Goal: Transaction & Acquisition: Purchase product/service

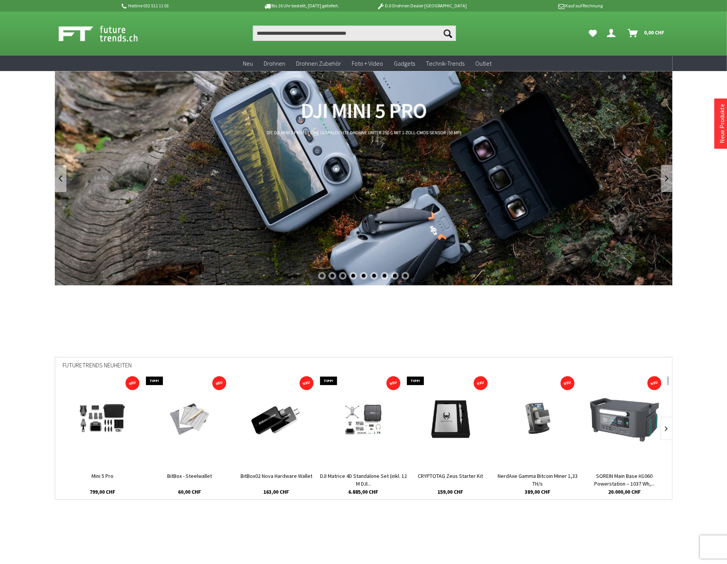
click at [608, 32] on icon "Dein Konto" at bounding box center [612, 30] width 8 height 6
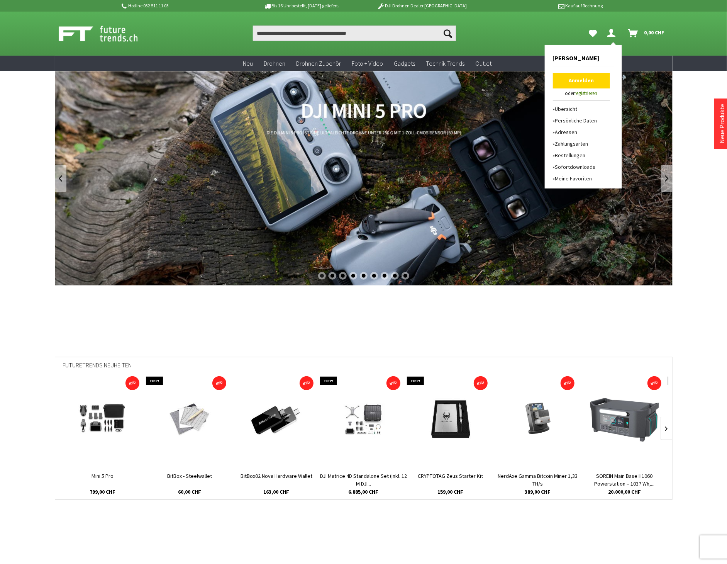
click at [612, 32] on icon "Dein Konto" at bounding box center [612, 30] width 8 height 6
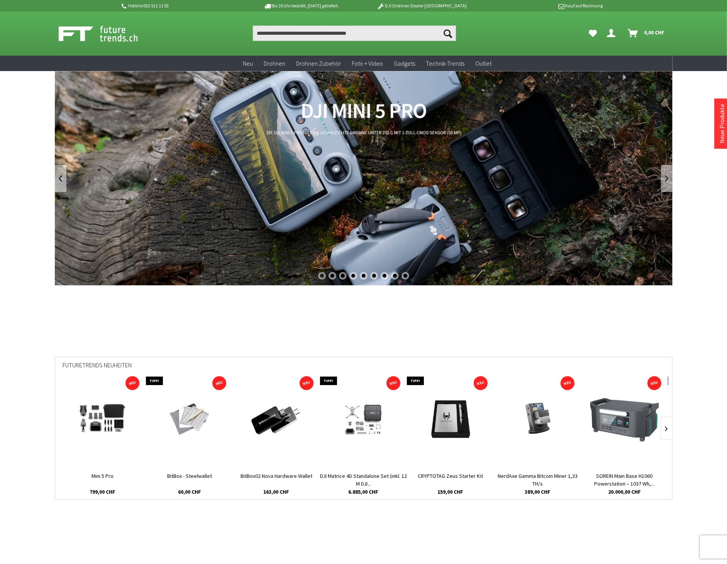
click at [612, 32] on icon "Dein Konto" at bounding box center [612, 30] width 8 height 6
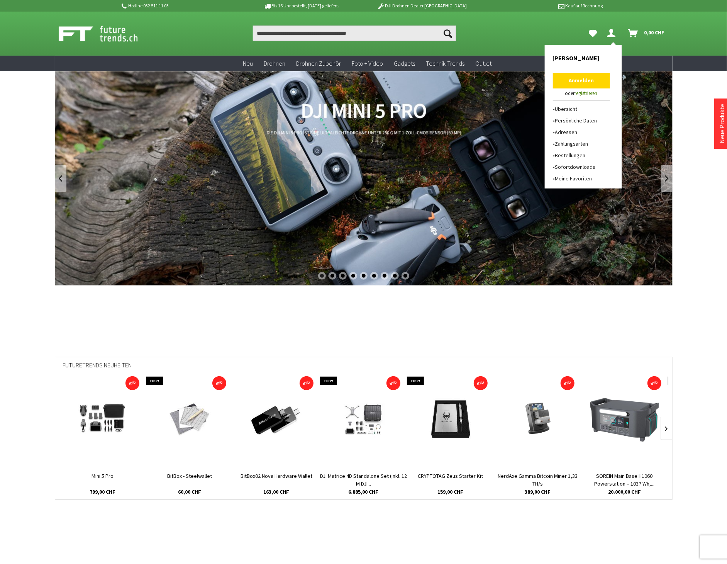
click at [586, 94] on link "registrieren" at bounding box center [586, 93] width 23 height 7
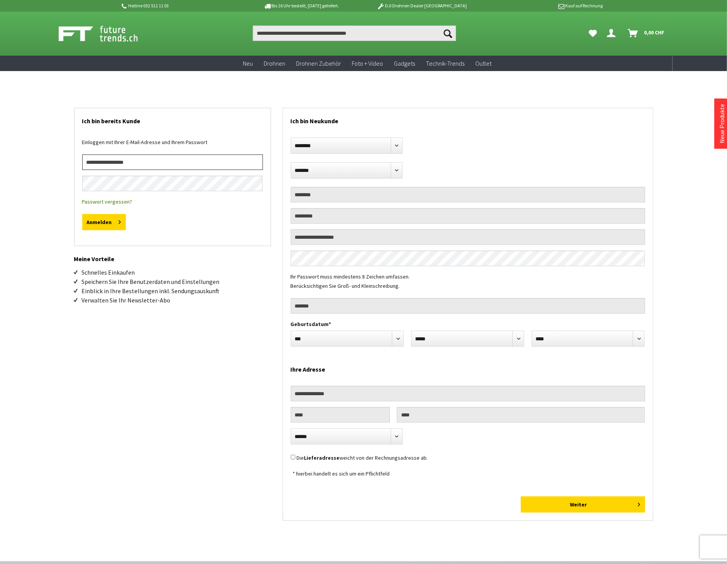
click at [185, 163] on input "email" at bounding box center [172, 162] width 181 height 15
click at [188, 138] on div "Einloggen mit Ihrer E-Mail-Adresse und Ihrem Passwort" at bounding box center [172, 146] width 181 height 17
drag, startPoint x: 569, startPoint y: 484, endPoint x: 568, endPoint y: 489, distance: 4.7
click at [568, 489] on form "**********" at bounding box center [468, 310] width 370 height 404
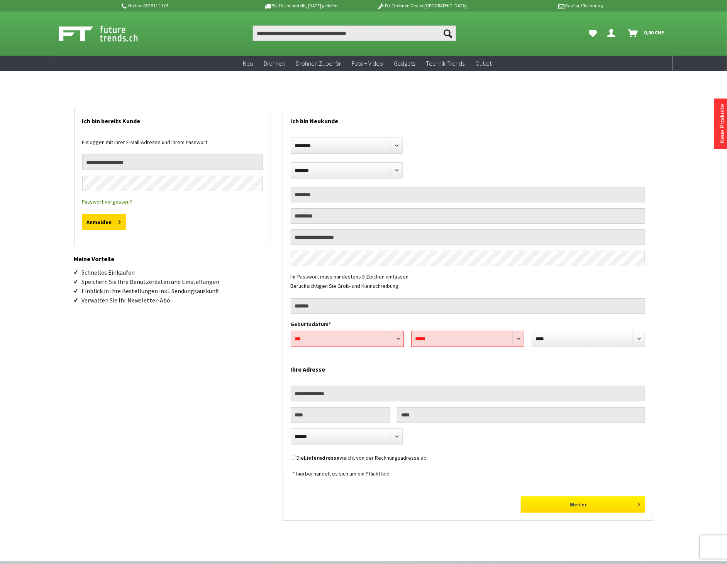
drag, startPoint x: 568, startPoint y: 489, endPoint x: 566, endPoint y: 498, distance: 9.7
click at [566, 498] on button "Weiter" at bounding box center [583, 504] width 124 height 16
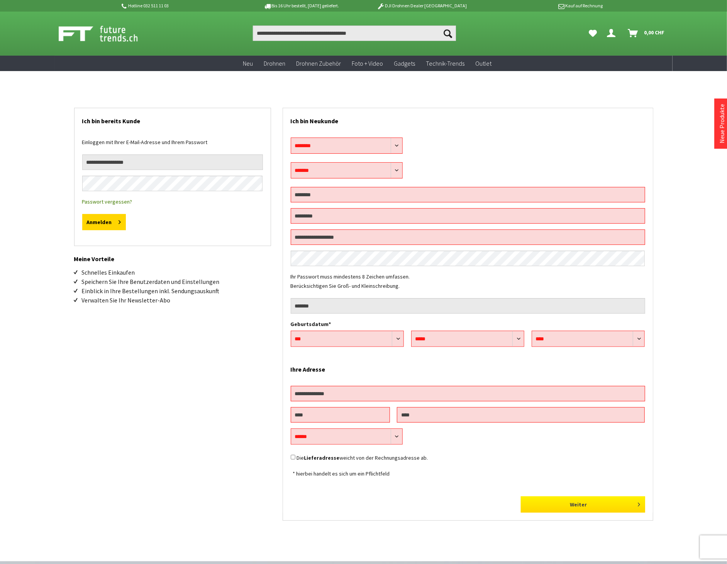
click at [562, 509] on button "Weiter" at bounding box center [583, 504] width 124 height 16
click at [322, 250] on div at bounding box center [468, 239] width 355 height 21
click at [322, 252] on div "**********" at bounding box center [468, 234] width 370 height 209
click at [241, 306] on div "**********" at bounding box center [363, 297] width 579 height 453
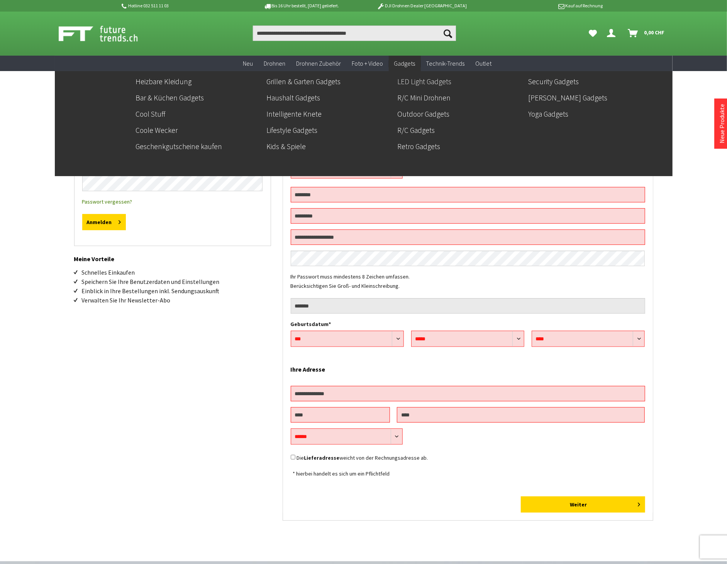
click at [409, 79] on link "LED Light Gadgets" at bounding box center [460, 81] width 125 height 13
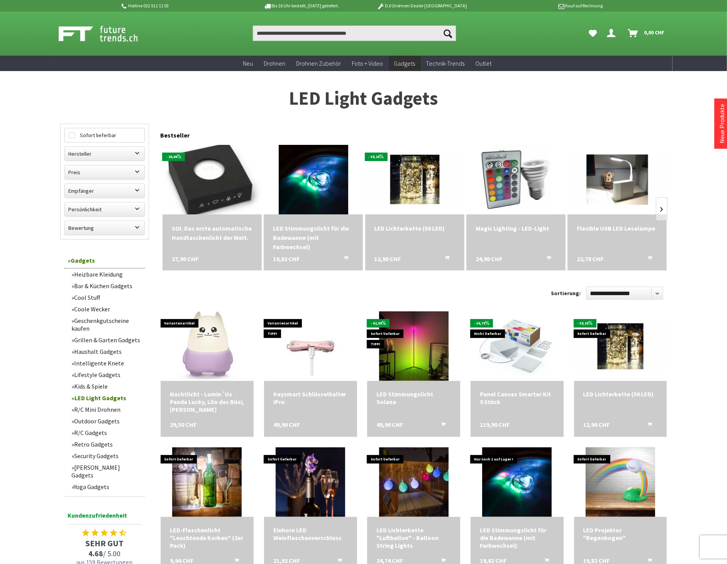
click at [228, 170] on img at bounding box center [212, 179] width 130 height 97
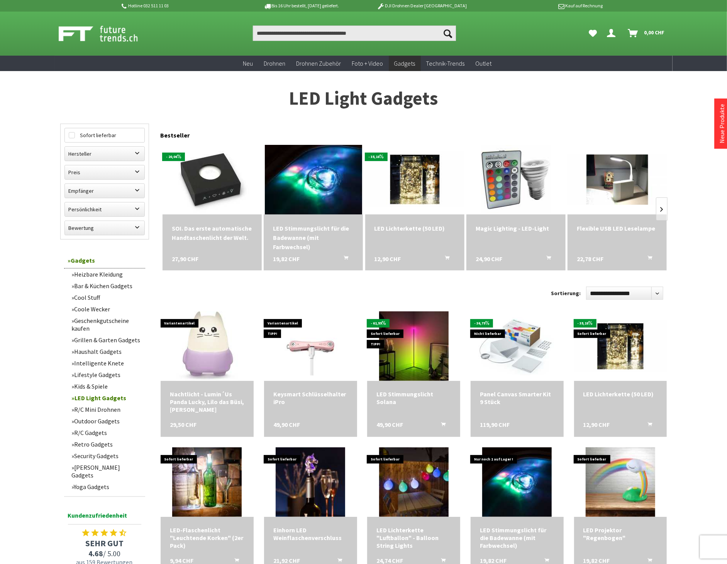
click at [309, 176] on img at bounding box center [313, 179] width 97 height 97
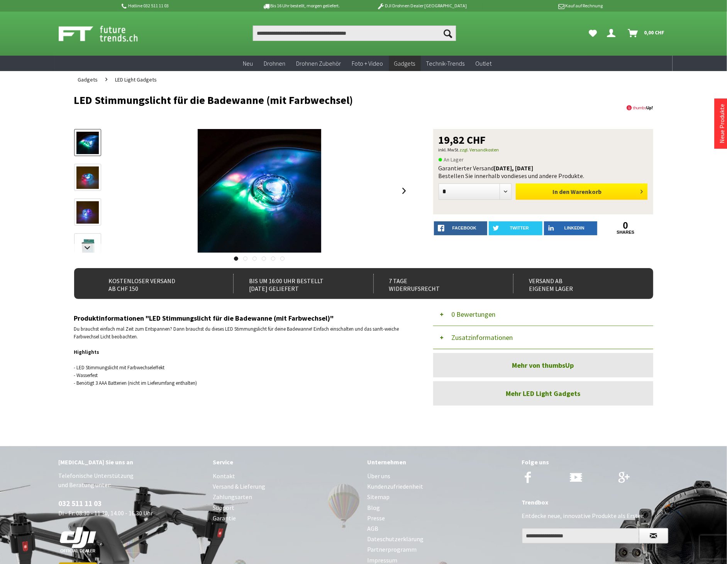
click at [573, 199] on button "In den Warenkorb" at bounding box center [582, 191] width 132 height 16
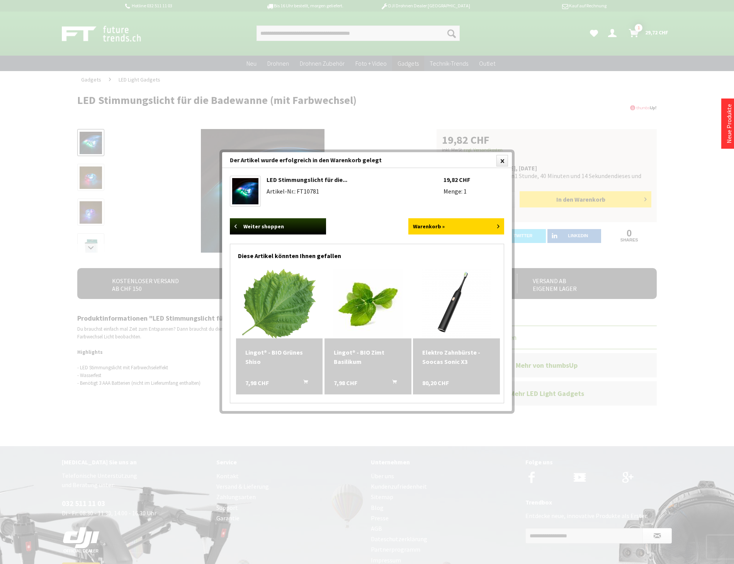
click at [632, 35] on div at bounding box center [367, 282] width 734 height 564
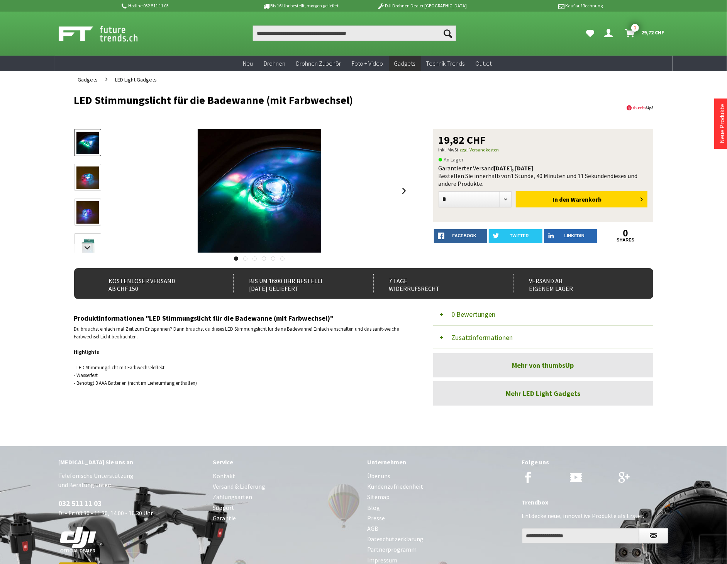
click at [630, 33] on icon "Warenkorb" at bounding box center [631, 30] width 10 height 6
click at [632, 29] on span "1" at bounding box center [636, 28] width 8 height 8
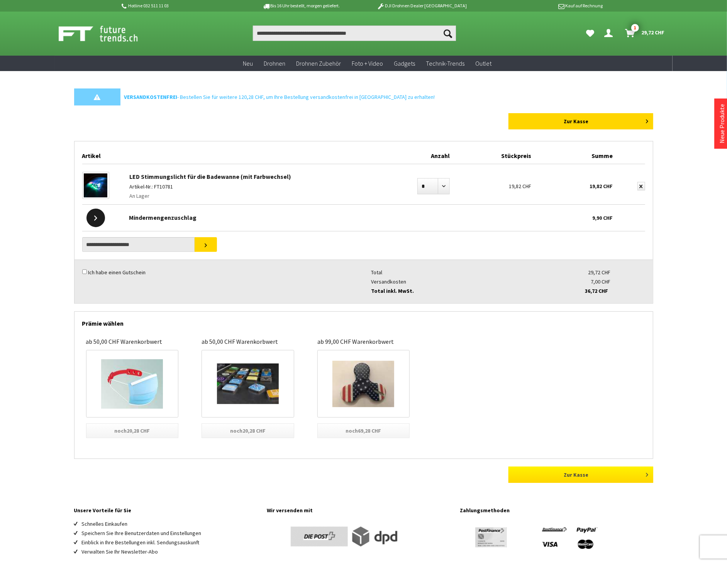
drag, startPoint x: 559, startPoint y: 473, endPoint x: 554, endPoint y: 434, distance: 39.4
click at [559, 473] on link "Zur Kasse" at bounding box center [581, 475] width 145 height 16
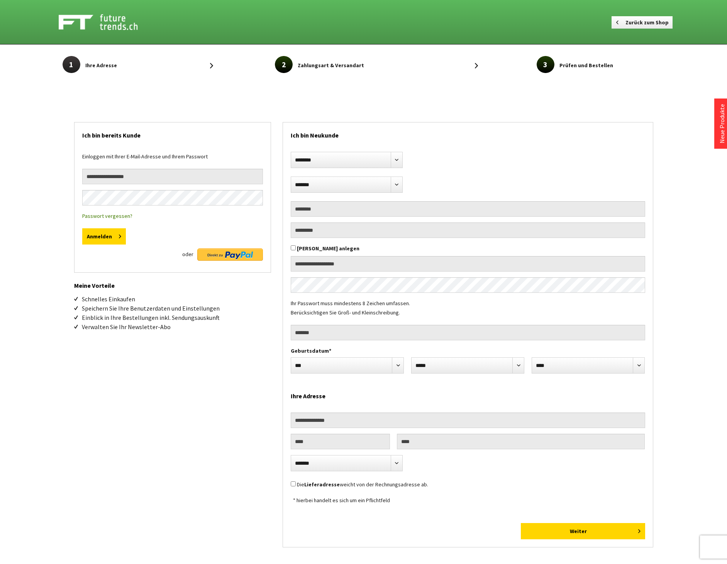
select select "**"
